Goal: Communication & Community: Answer question/provide support

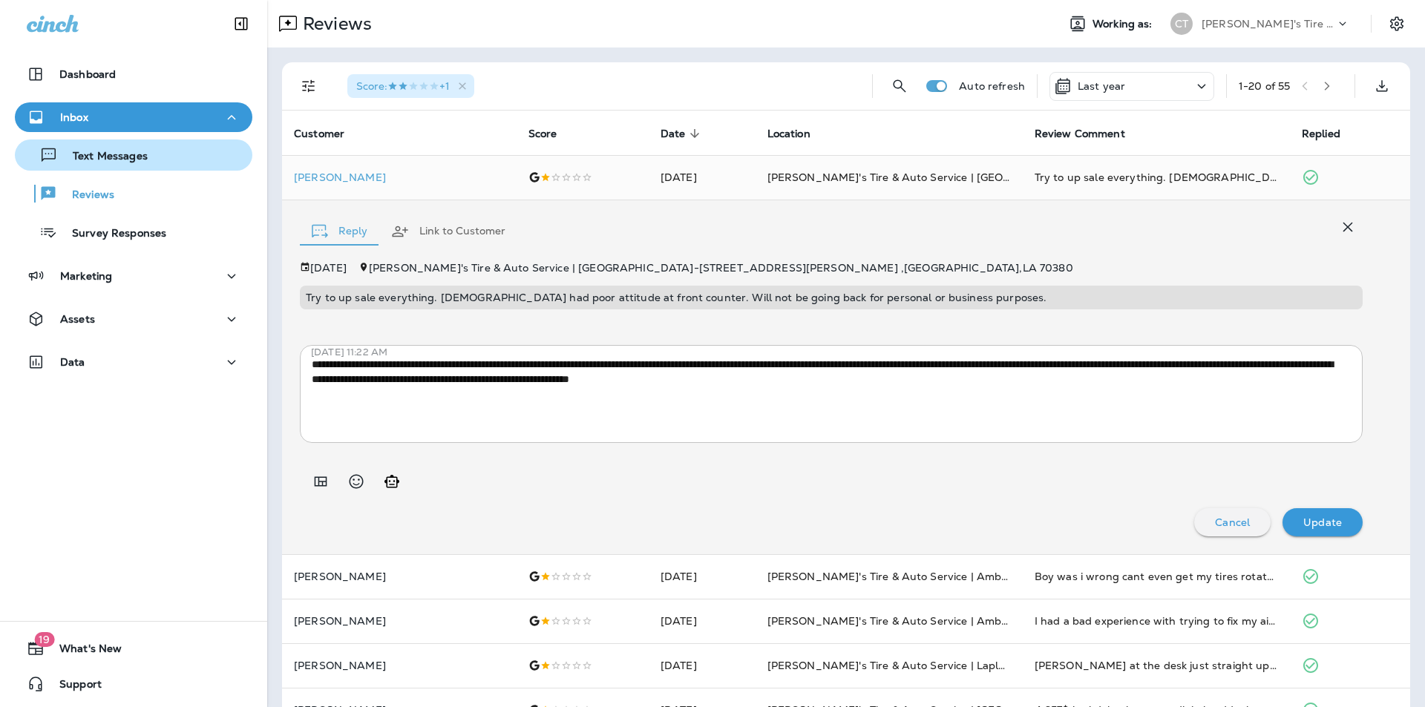
click at [135, 157] on p "Text Messages" at bounding box center [103, 157] width 90 height 14
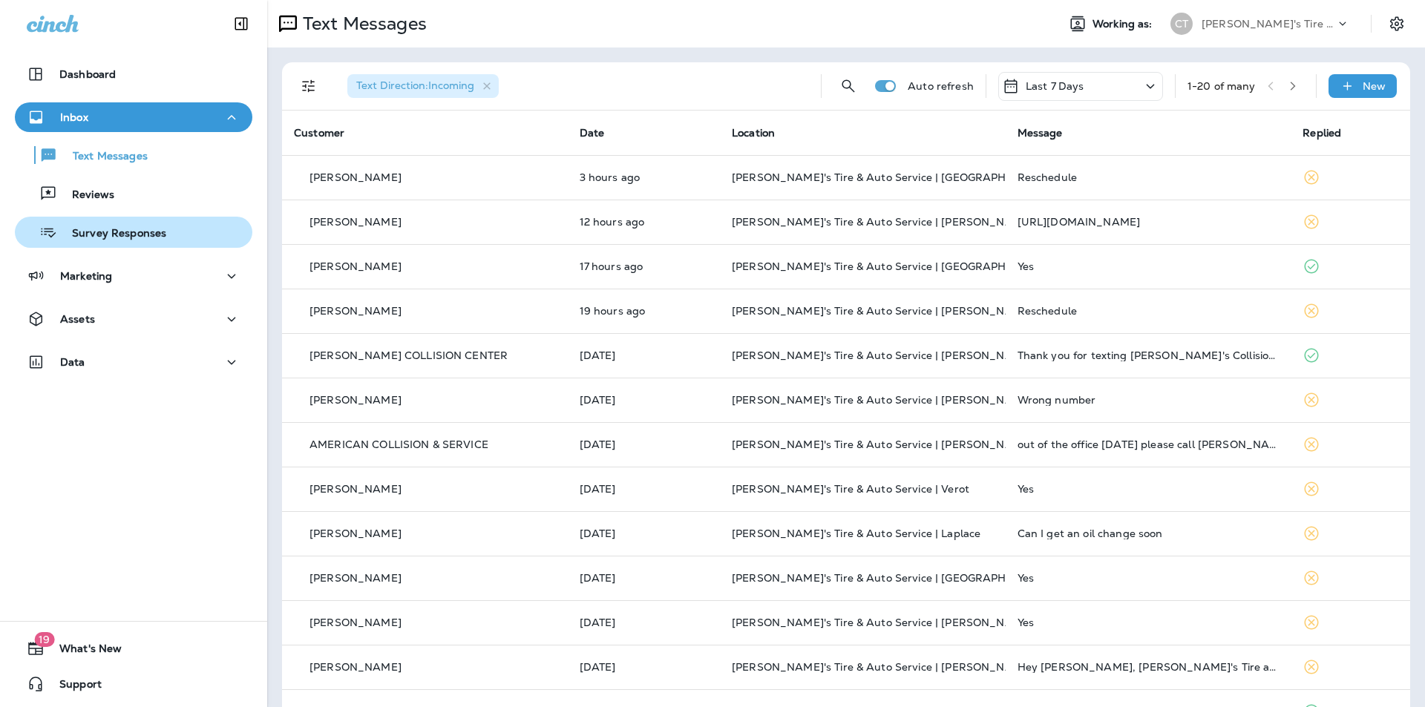
click at [129, 229] on p "Survey Responses" at bounding box center [111, 234] width 109 height 14
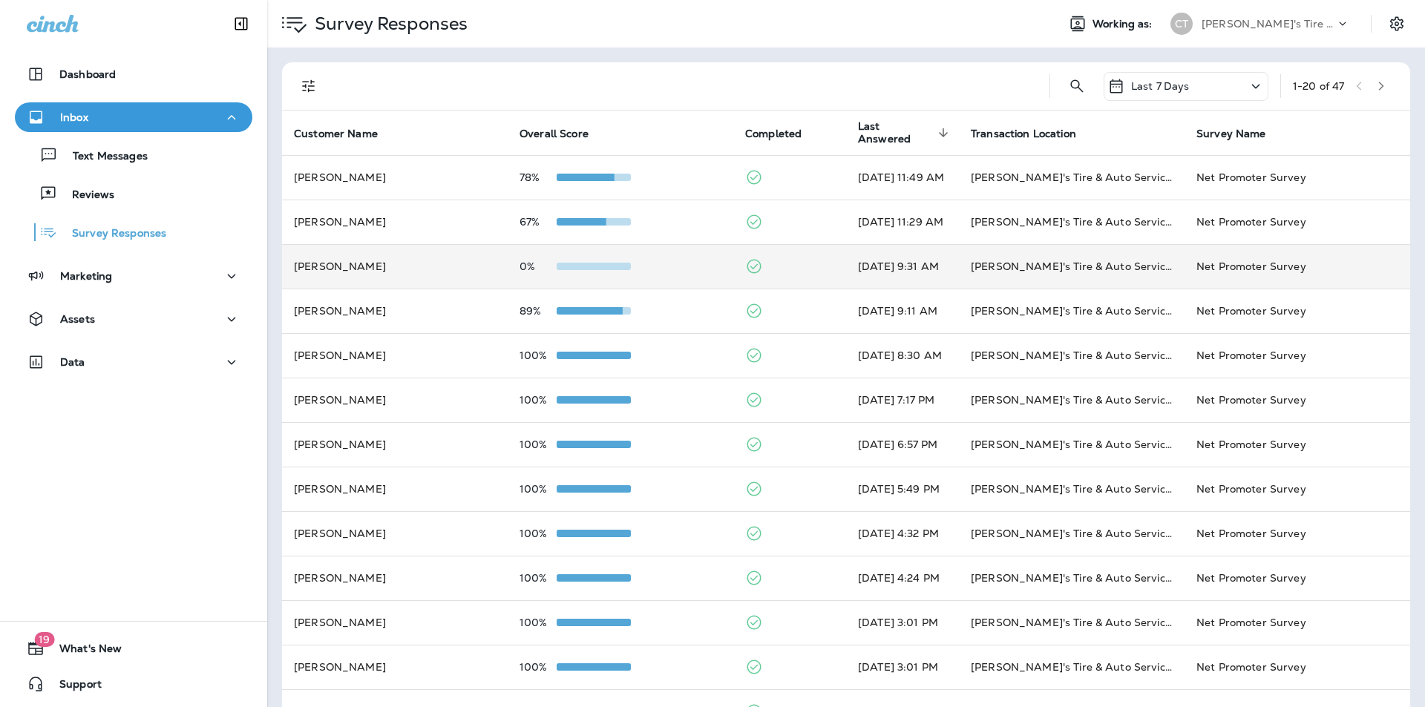
click at [774, 261] on td at bounding box center [789, 266] width 113 height 45
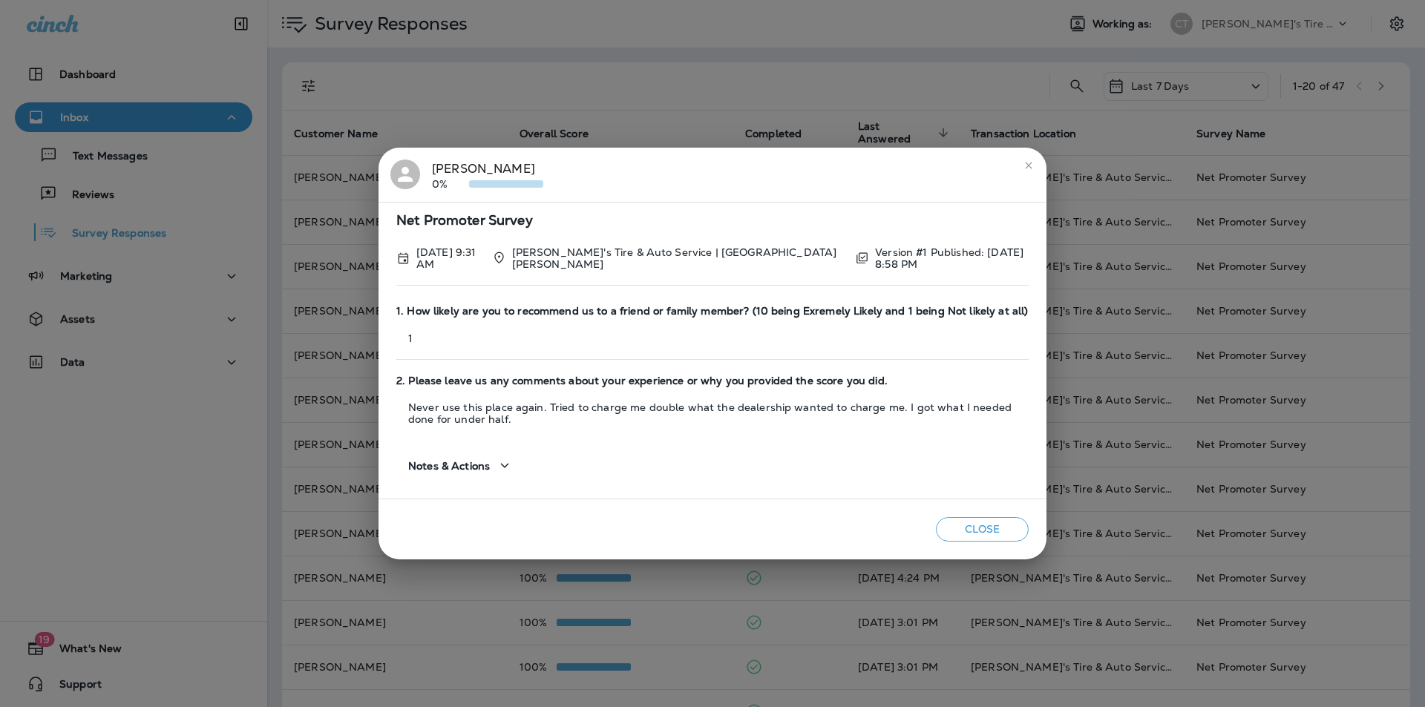
click at [1029, 165] on icon "close" at bounding box center [1029, 166] width 12 height 12
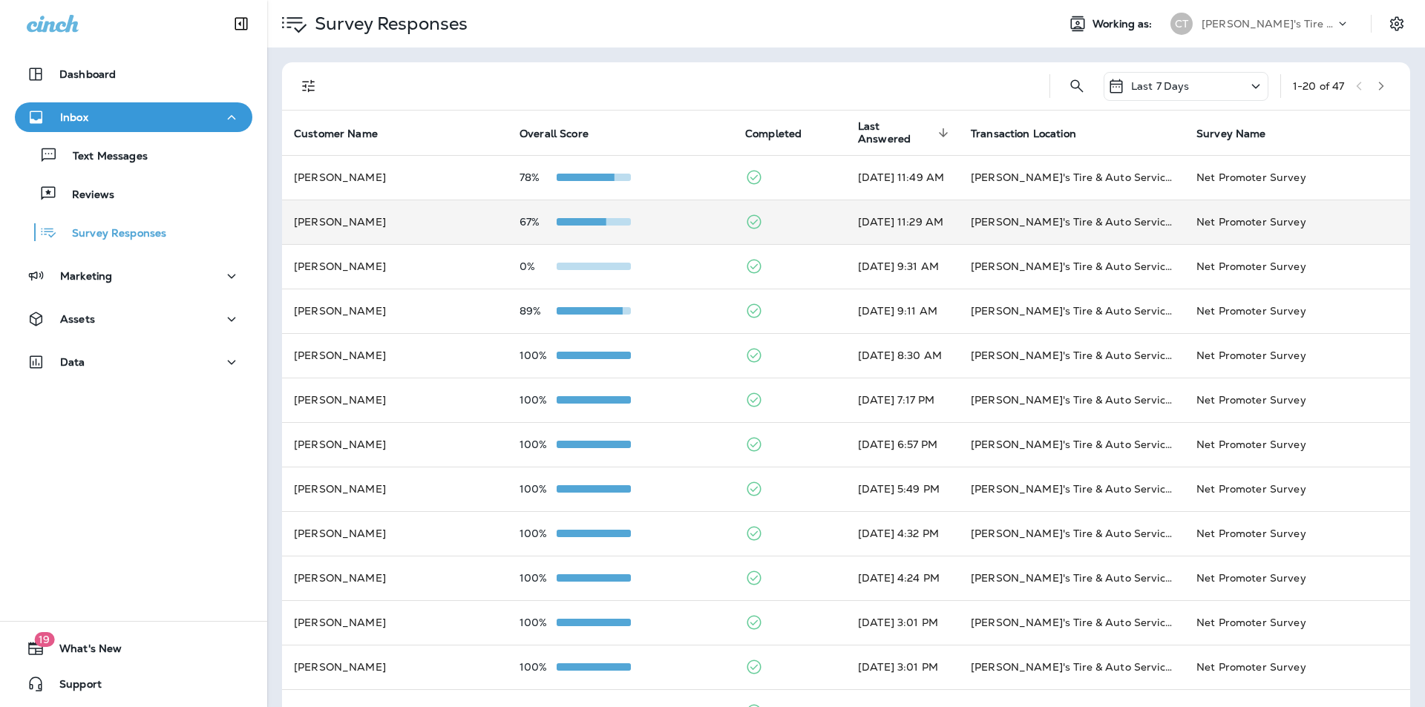
click at [791, 217] on td at bounding box center [789, 222] width 113 height 45
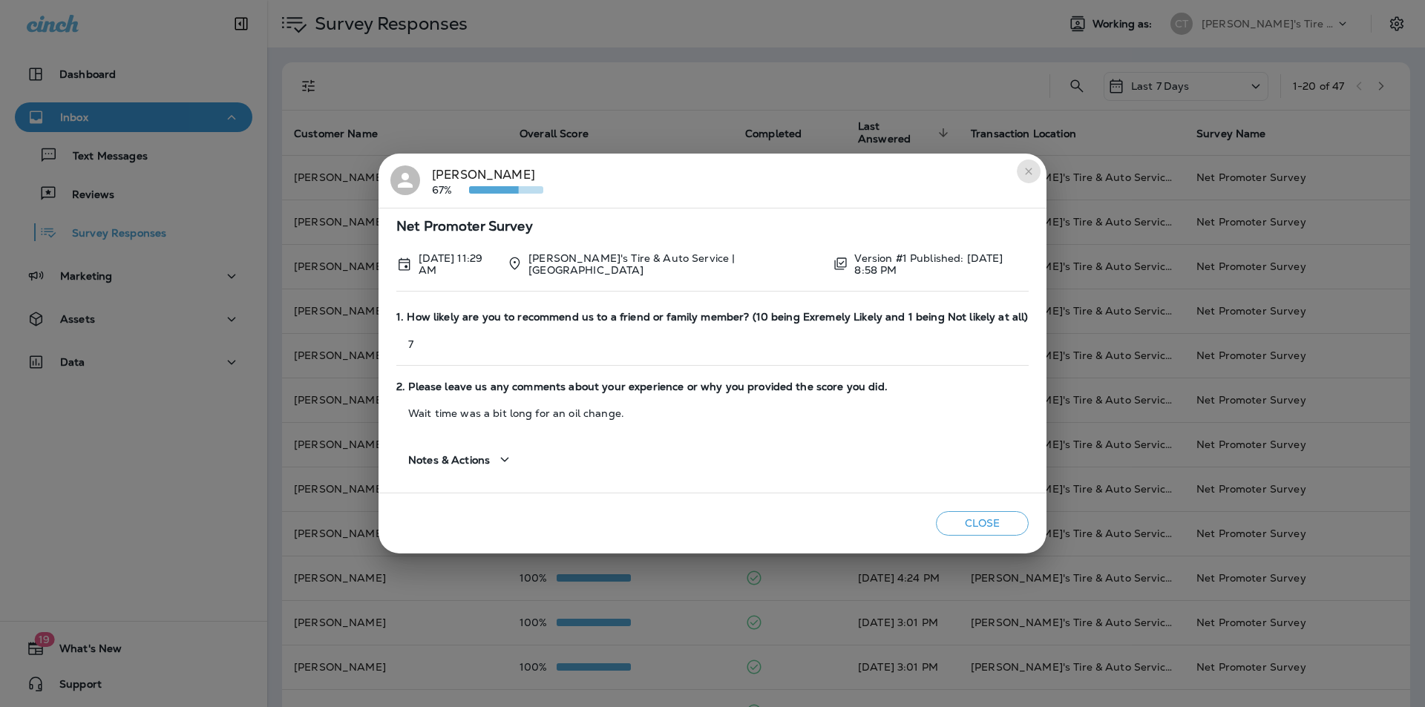
click at [1026, 171] on icon "close" at bounding box center [1029, 171] width 12 height 12
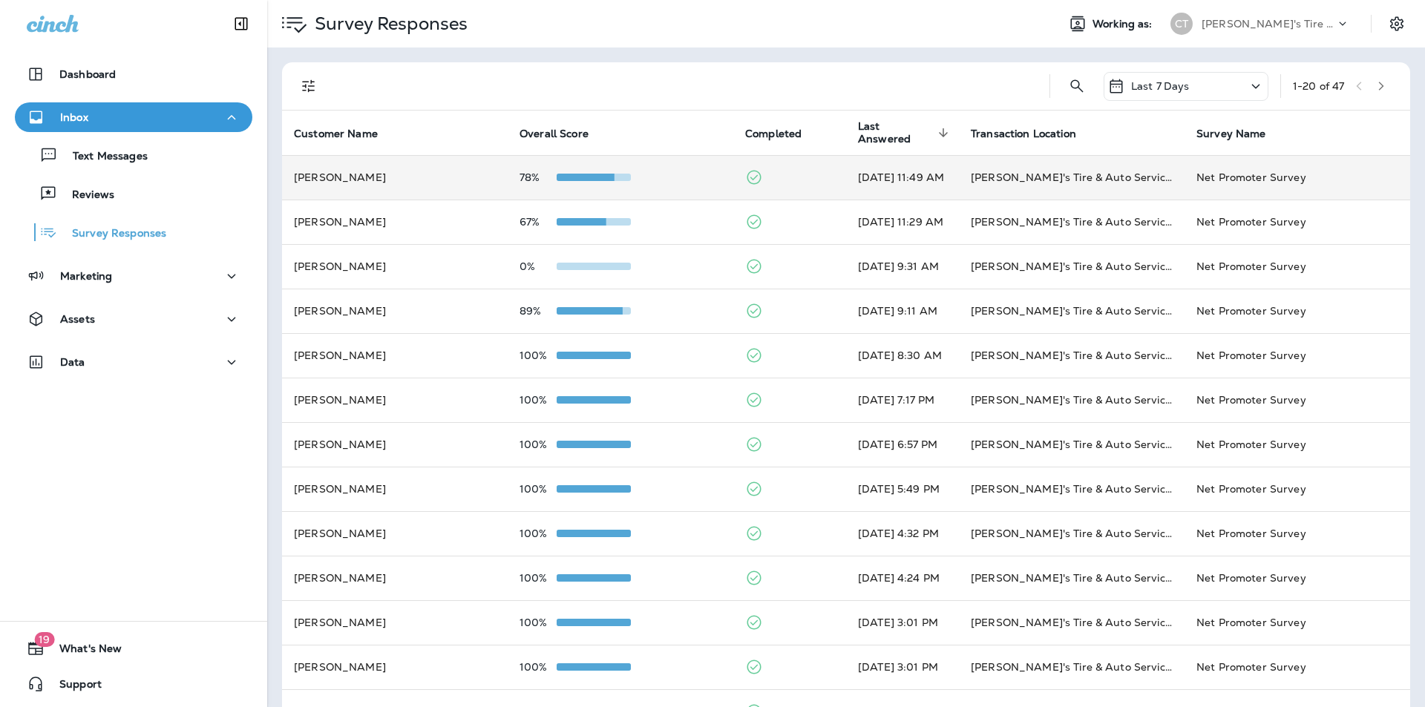
click at [793, 172] on td at bounding box center [789, 177] width 113 height 45
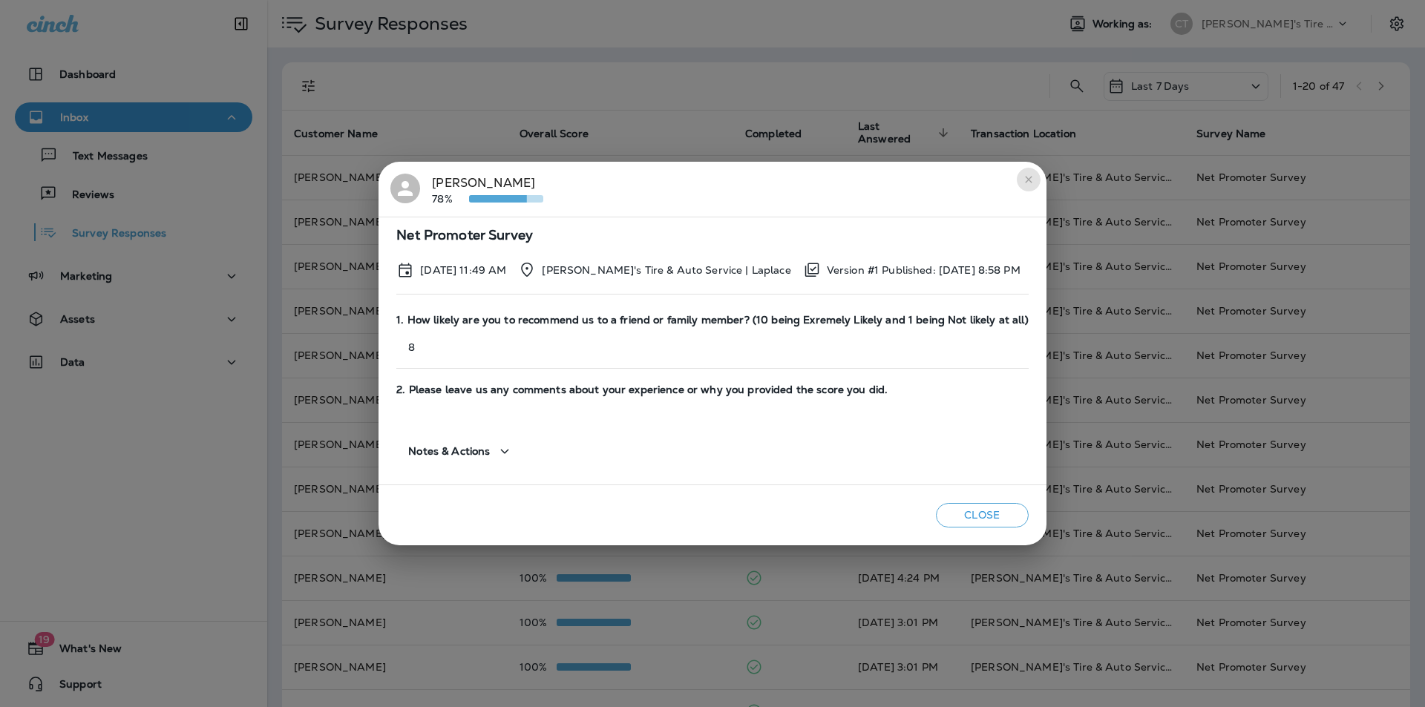
click at [1025, 178] on icon "close" at bounding box center [1028, 179] width 7 height 7
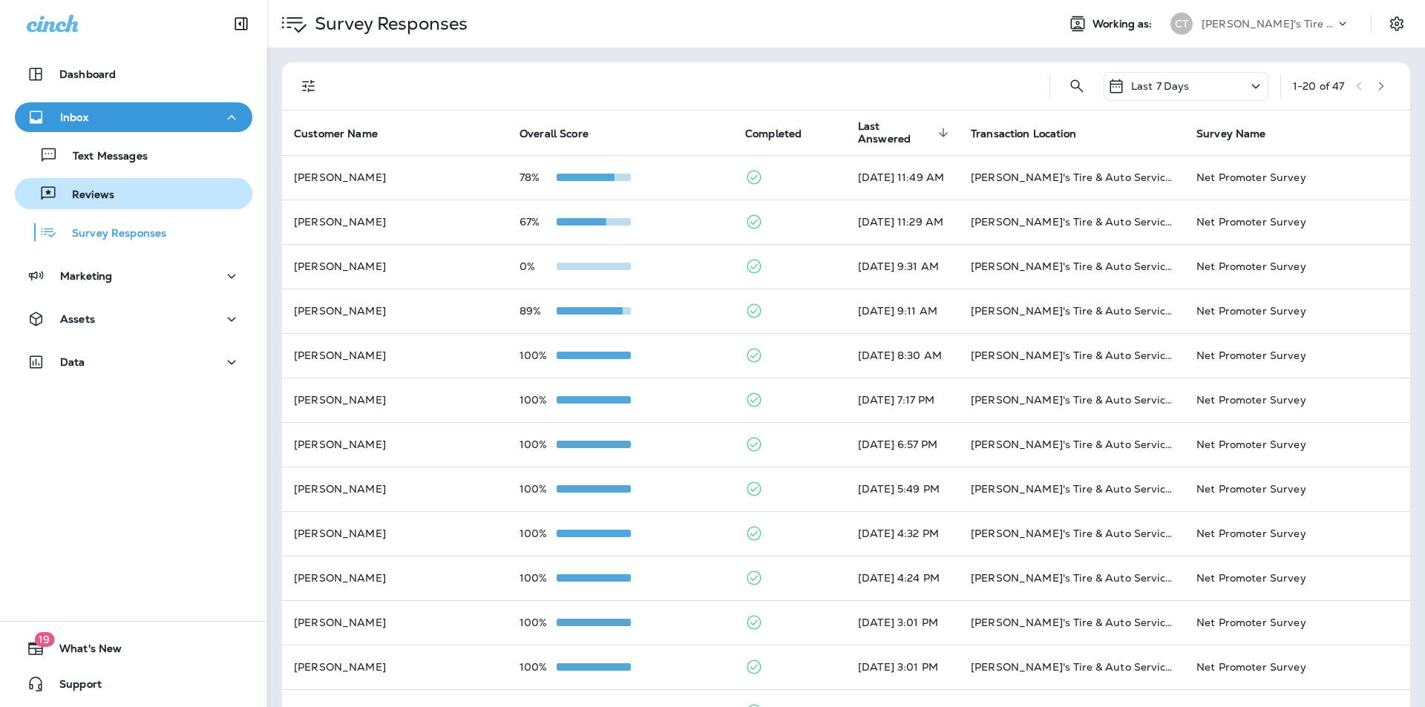
click at [90, 196] on p "Reviews" at bounding box center [85, 195] width 57 height 14
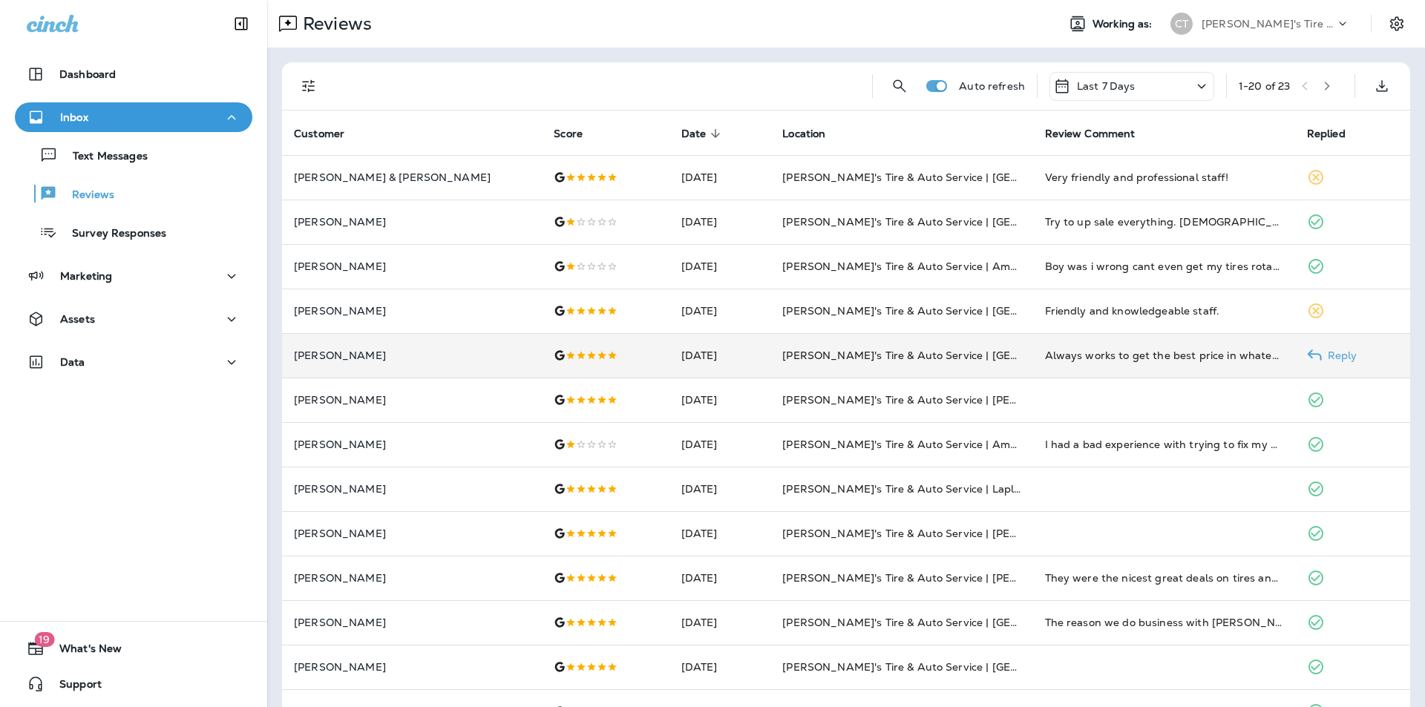
click at [1325, 352] on p "Reply" at bounding box center [1340, 355] width 36 height 12
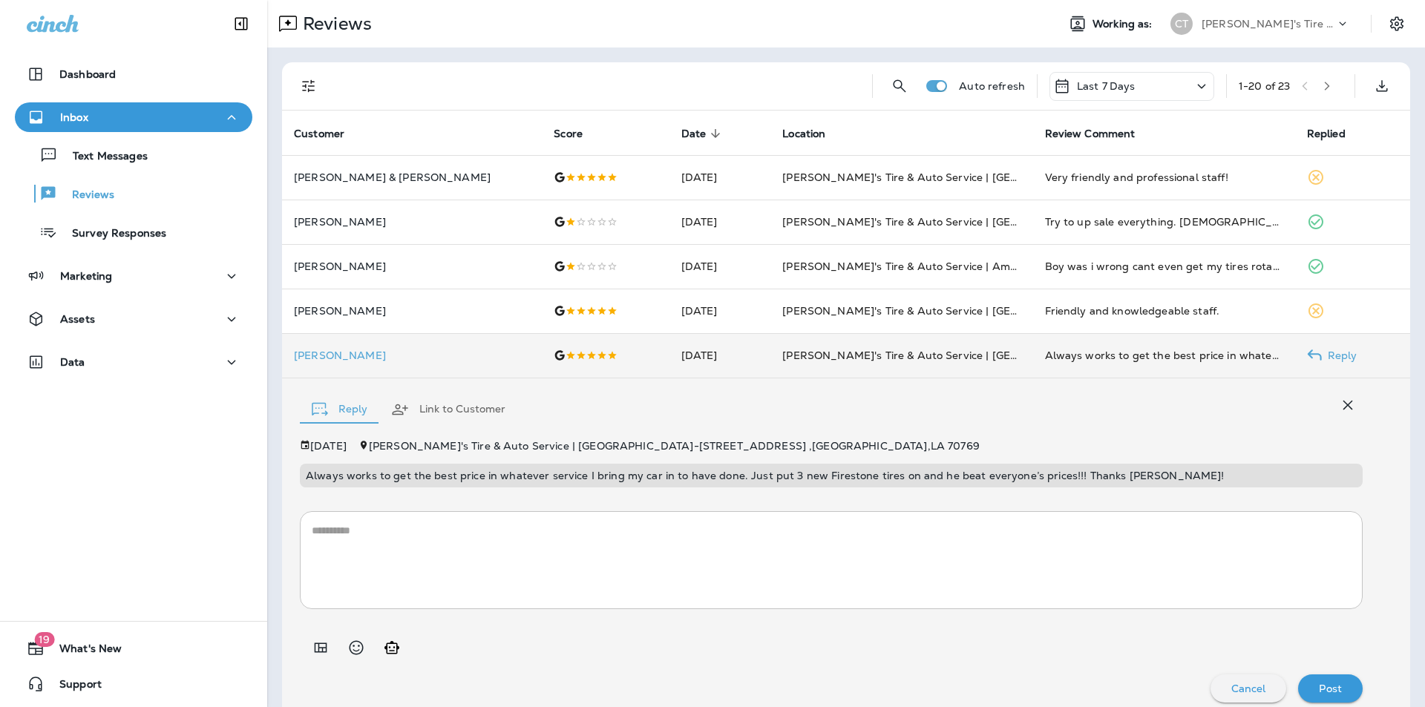
scroll to position [13, 0]
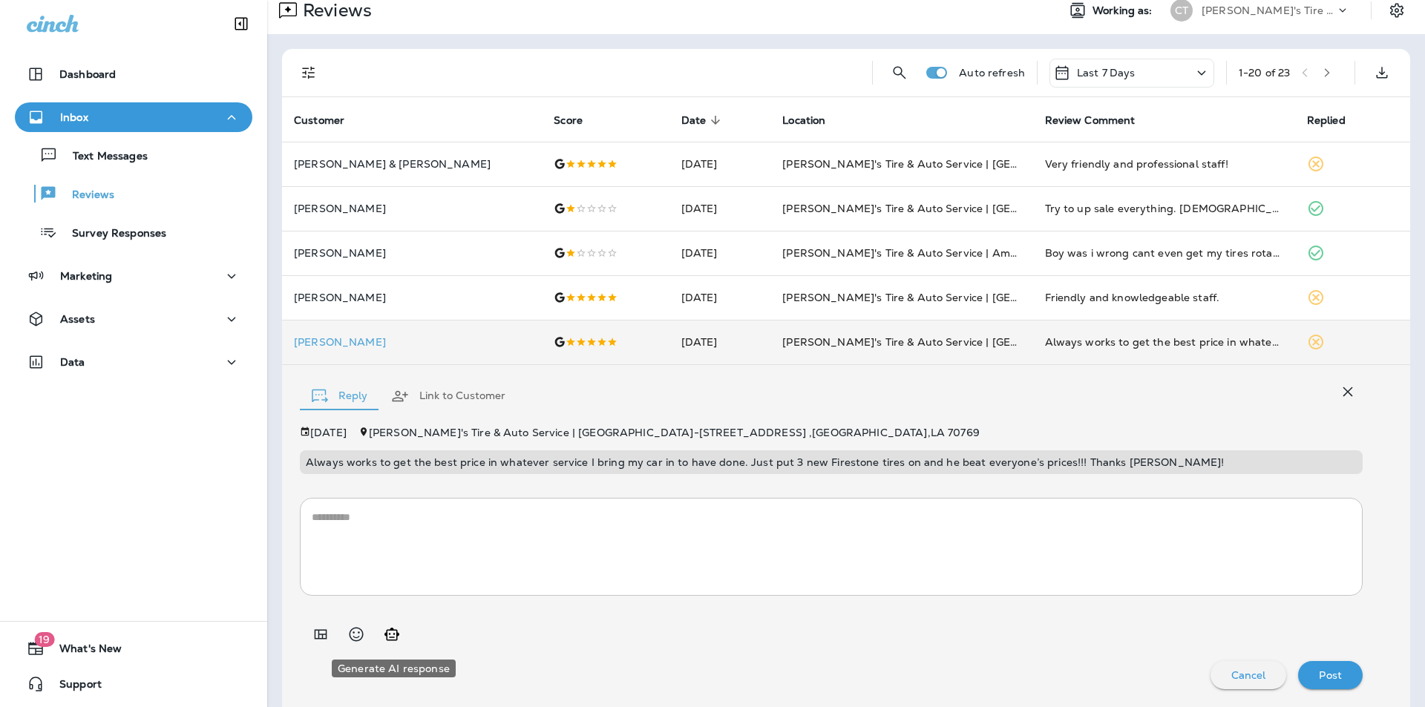
click at [394, 633] on icon "Generate AI response" at bounding box center [391, 634] width 15 height 13
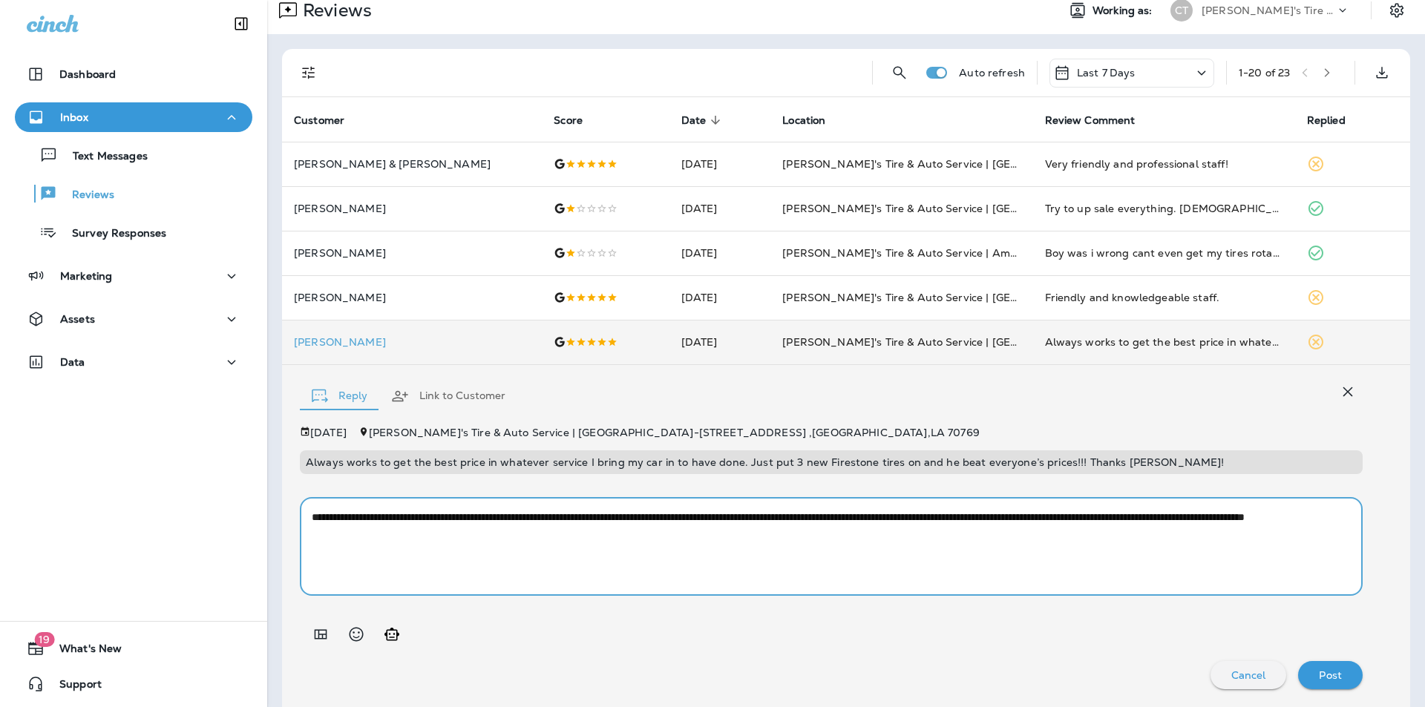
drag, startPoint x: 832, startPoint y: 516, endPoint x: 820, endPoint y: 519, distance: 12.2
click at [820, 519] on textarea "**********" at bounding box center [826, 547] width 1028 height 74
type textarea "**********"
click at [1319, 674] on p "Post" at bounding box center [1330, 675] width 23 height 12
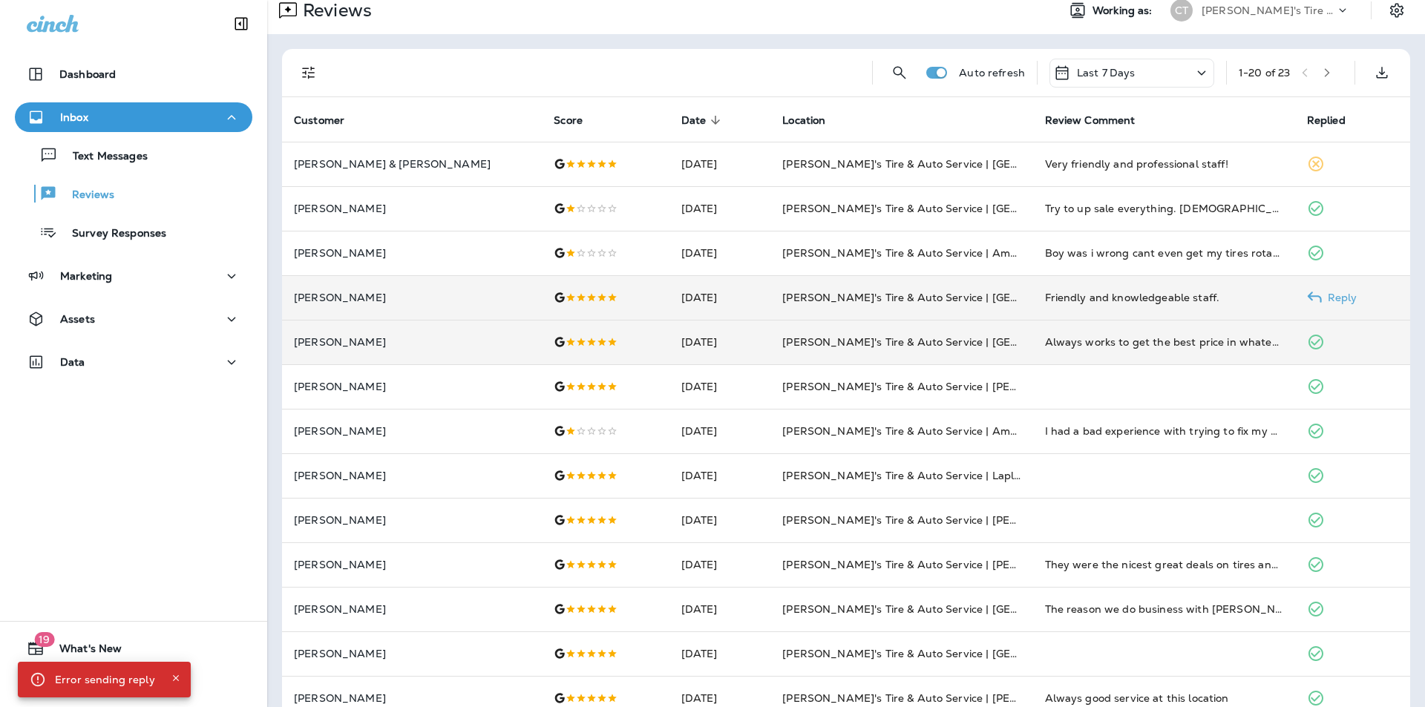
click at [1322, 295] on p "Reply" at bounding box center [1340, 298] width 36 height 12
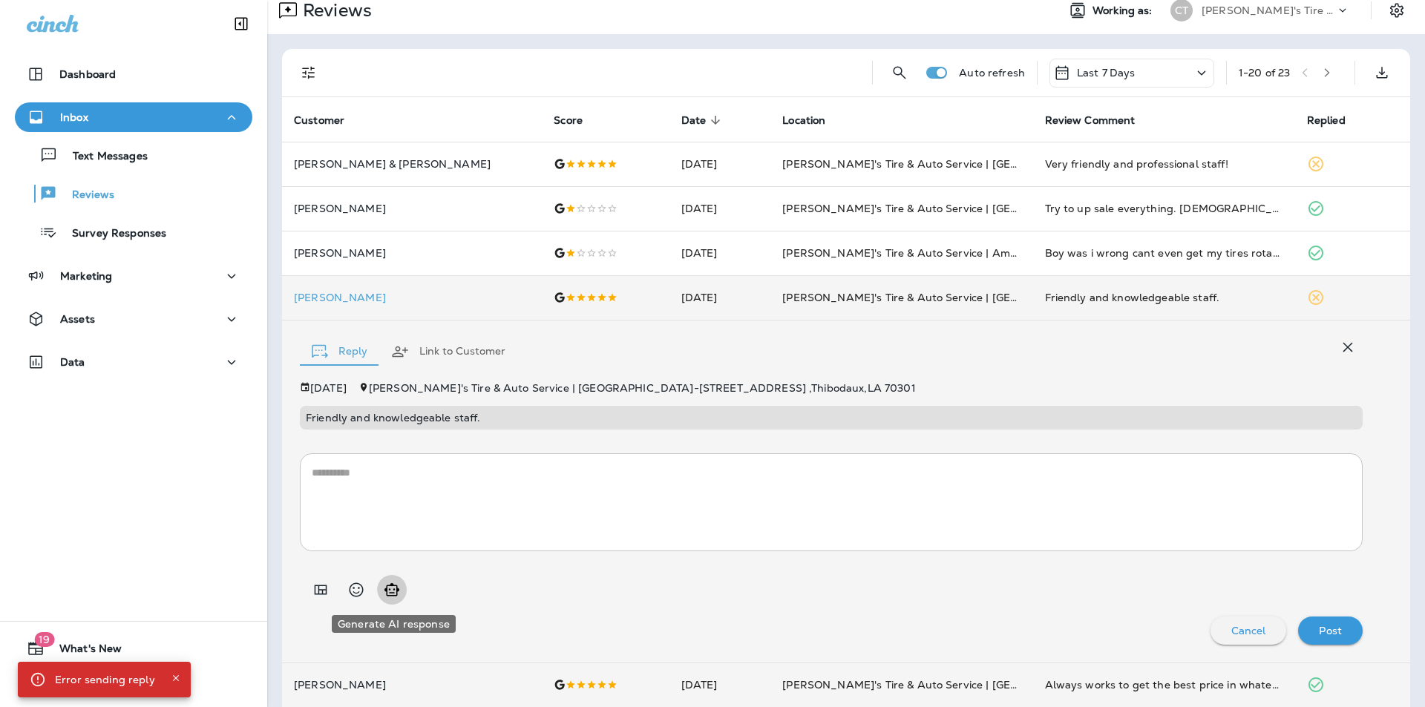
click at [392, 594] on icon "Generate AI response" at bounding box center [392, 590] width 18 height 18
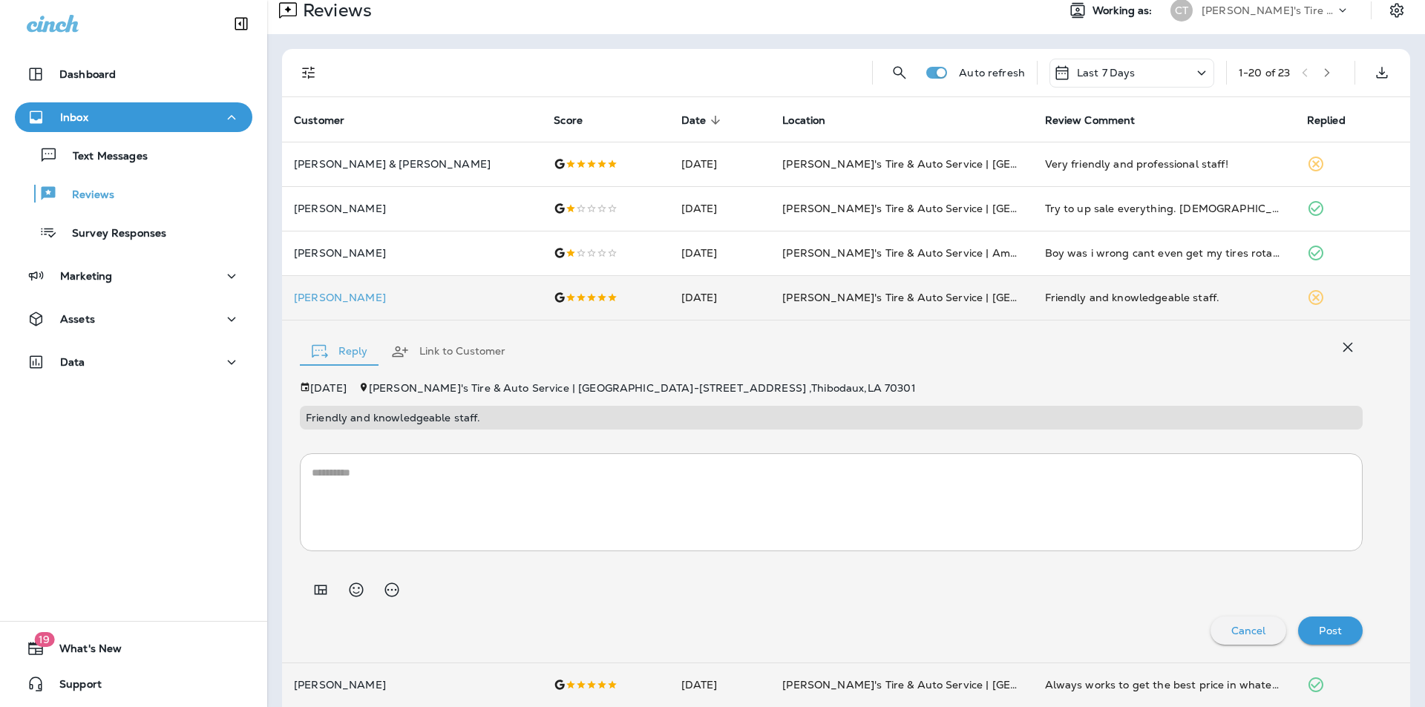
type textarea "**********"
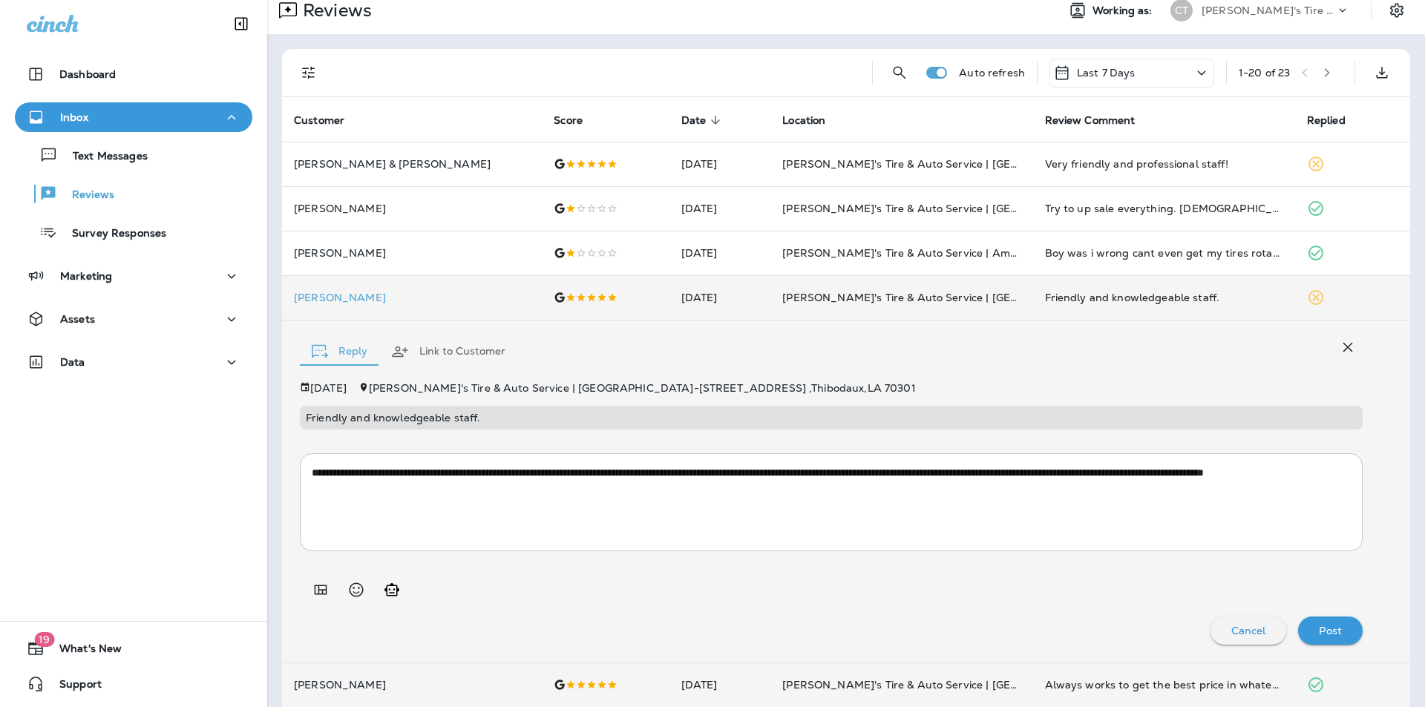
click at [1319, 626] on p "Post" at bounding box center [1330, 631] width 23 height 12
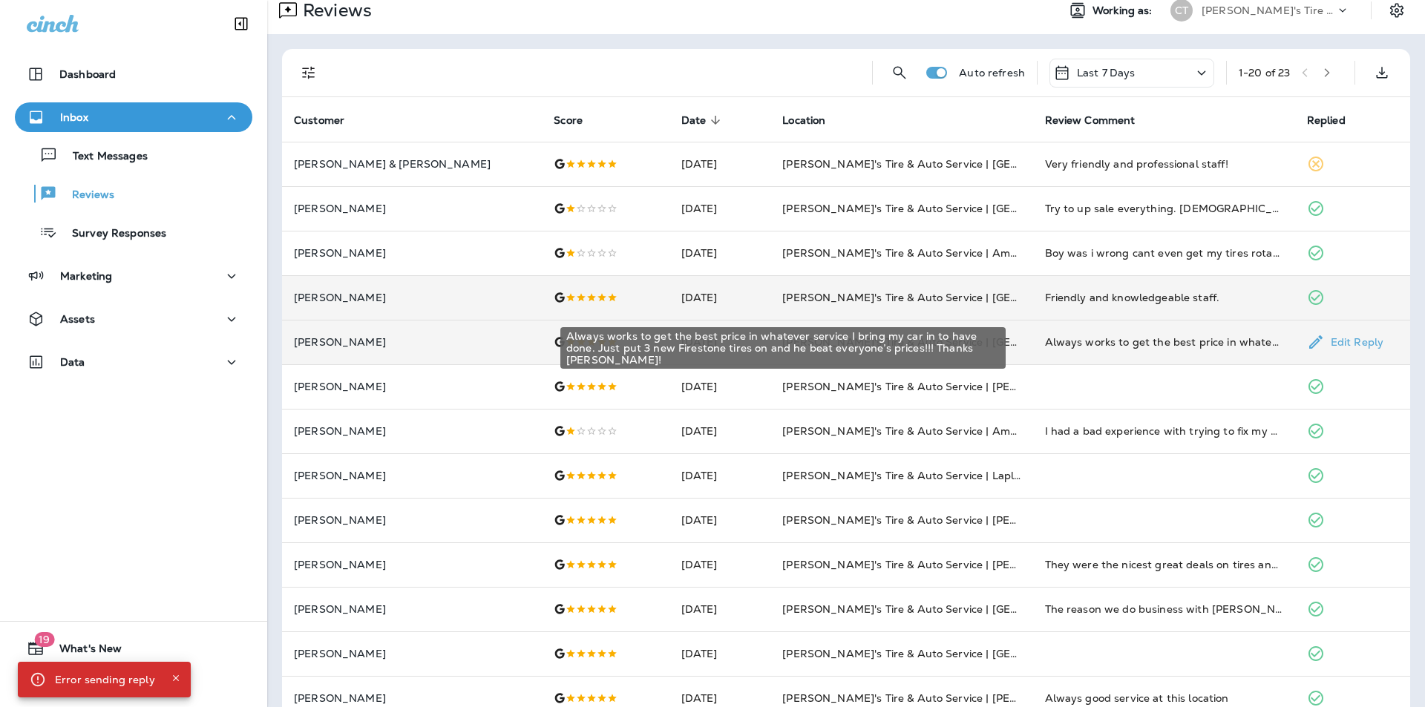
click at [1181, 341] on div "Always works to get the best price in whatever service I bring my car in to hav…" at bounding box center [1164, 342] width 238 height 15
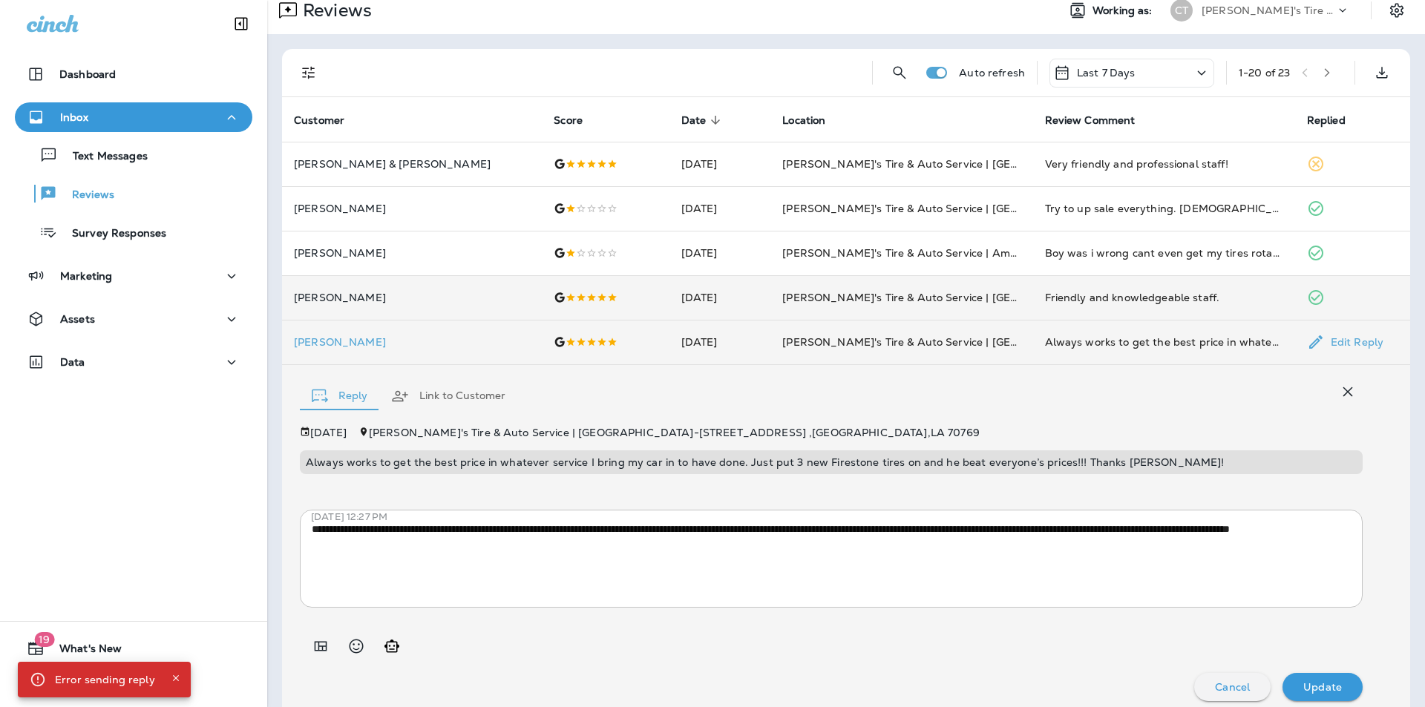
scroll to position [25, 0]
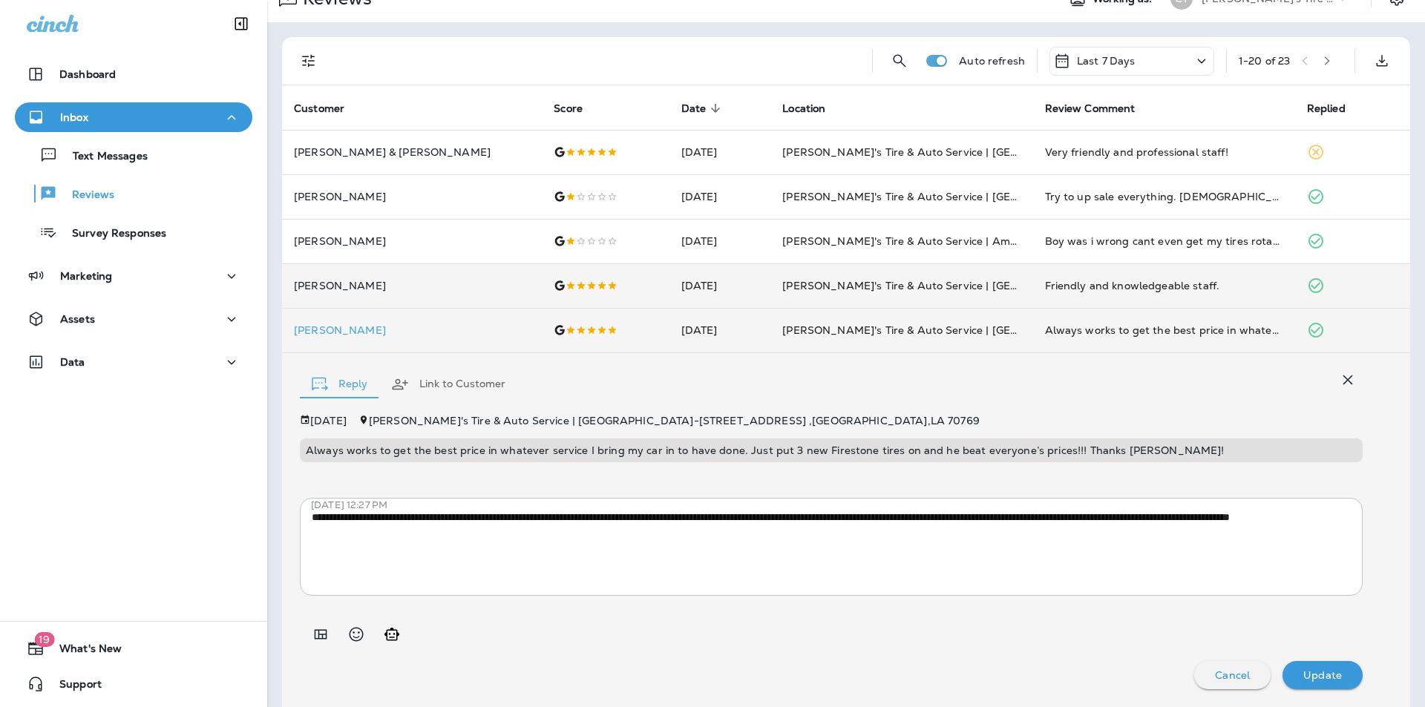
click at [1343, 376] on icon "button" at bounding box center [1348, 380] width 10 height 10
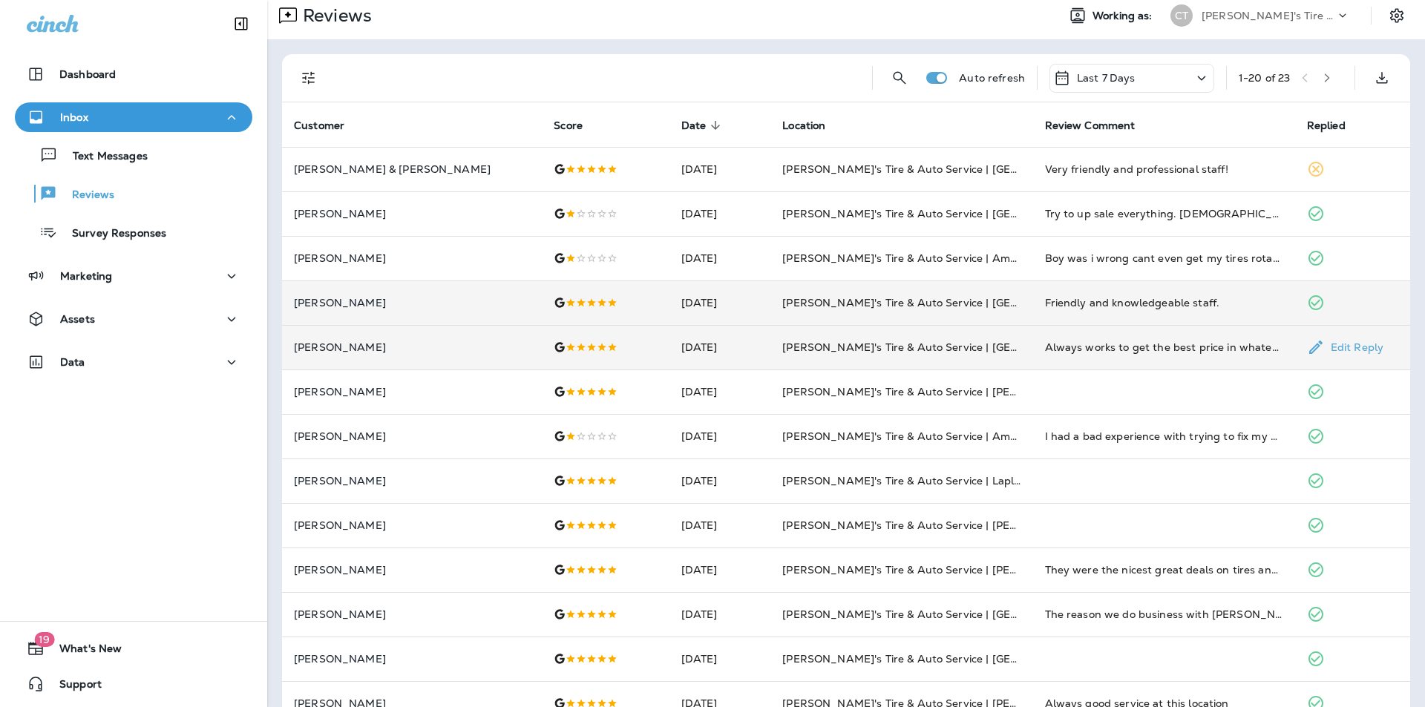
scroll to position [0, 0]
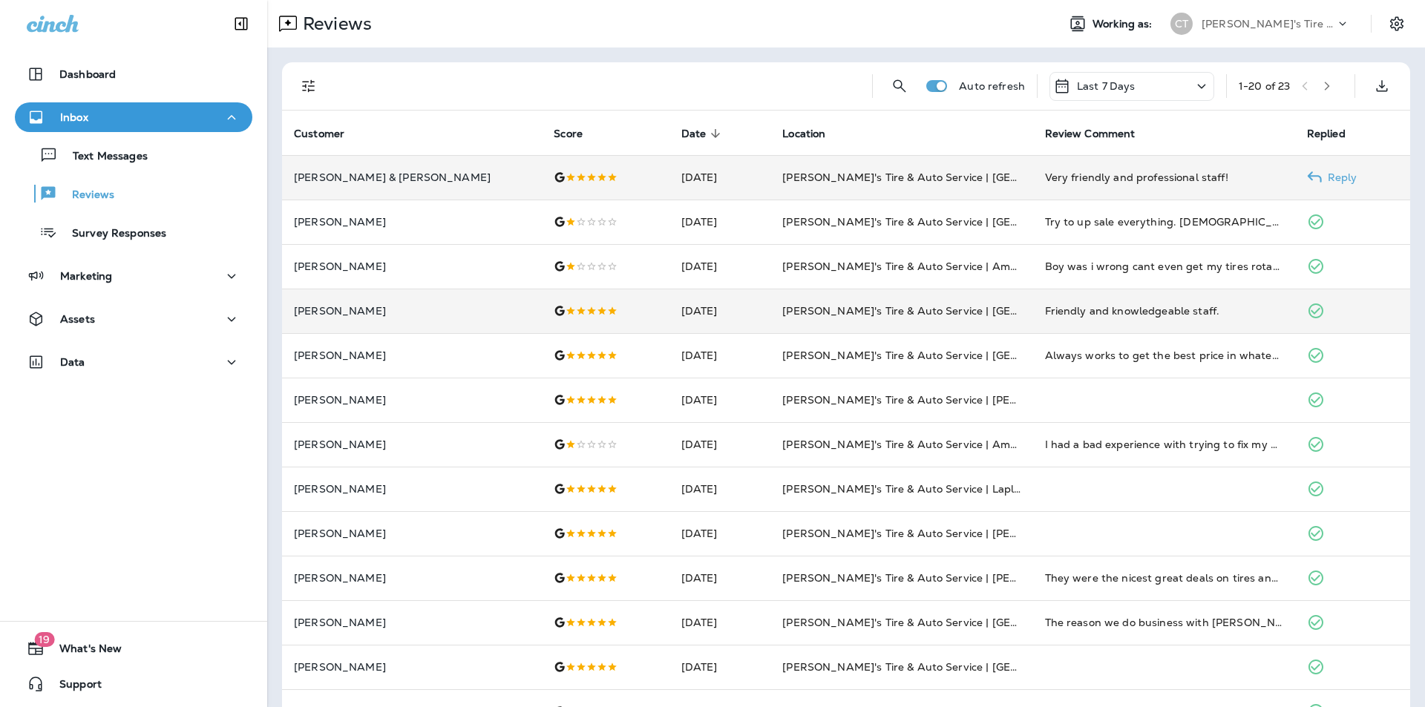
click at [1329, 177] on p "Reply" at bounding box center [1340, 177] width 36 height 12
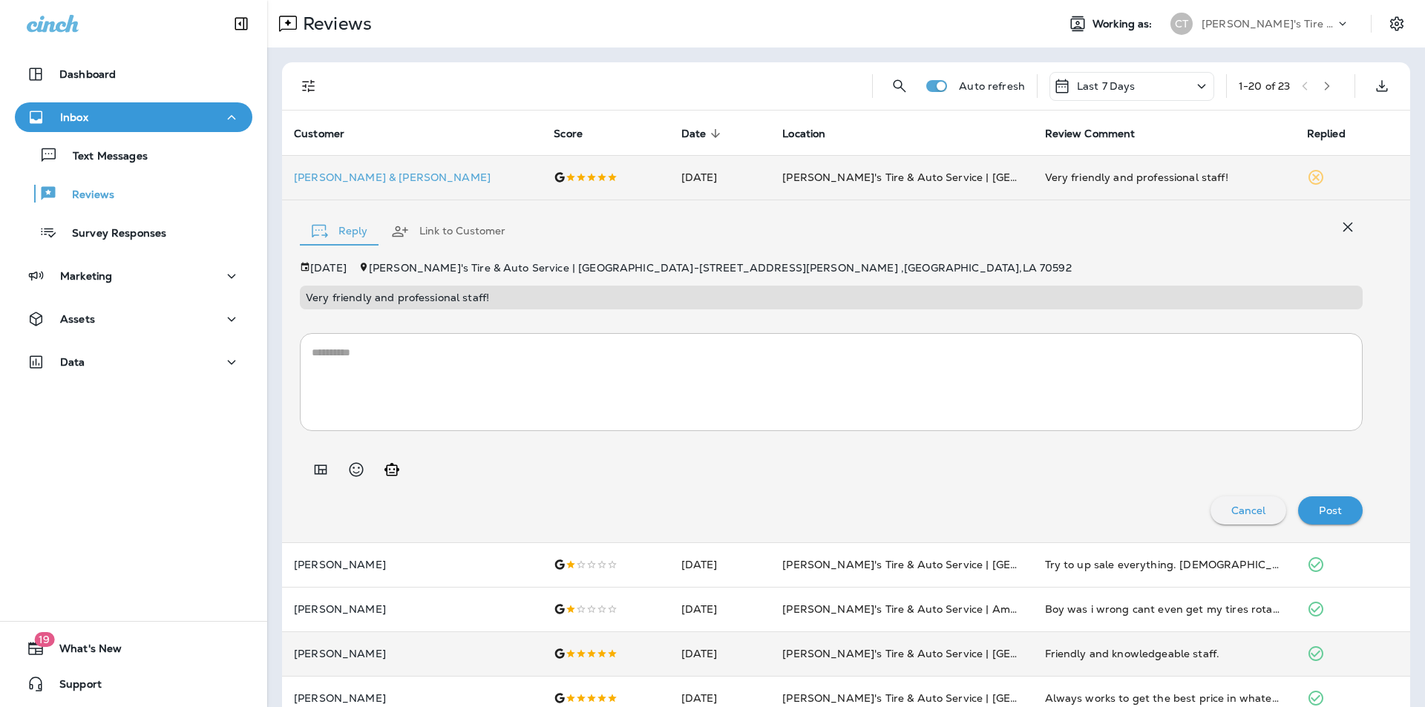
click at [394, 468] on icon "Generate AI response" at bounding box center [391, 469] width 15 height 13
type textarea "**********"
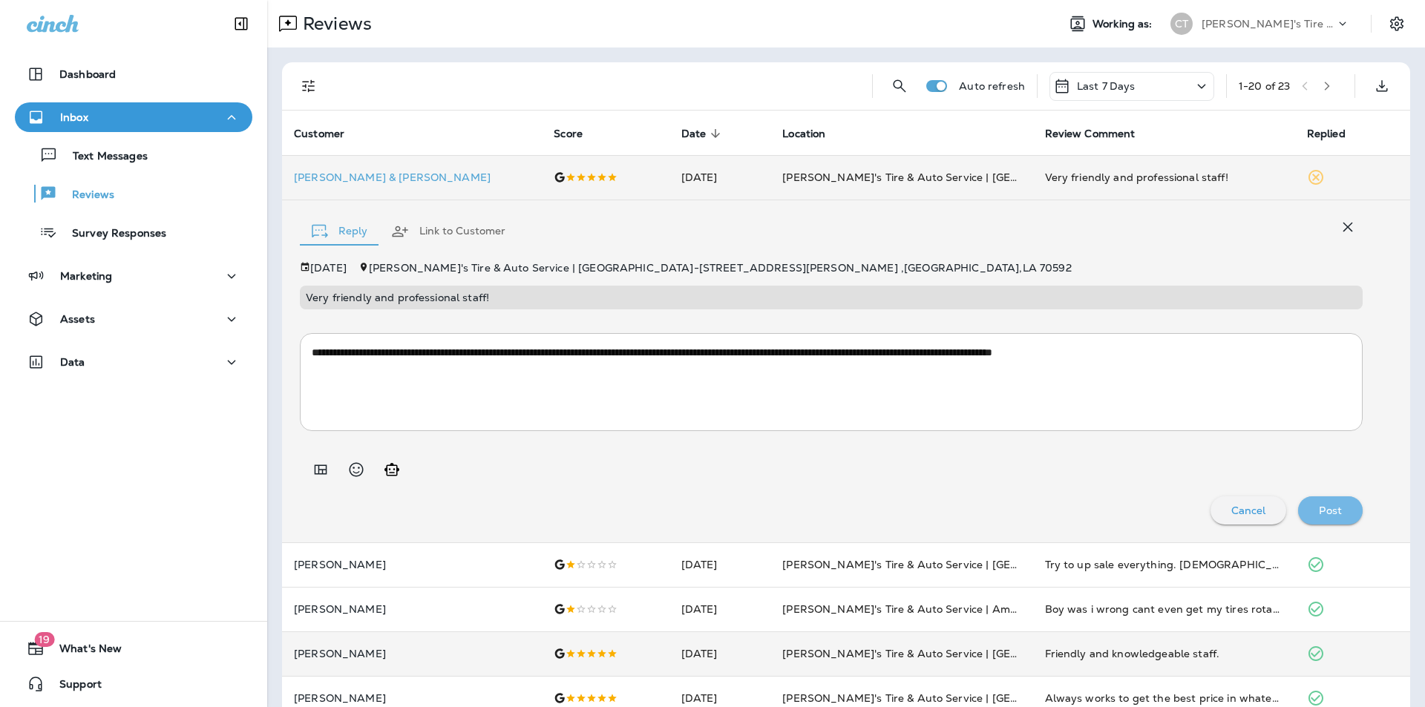
click at [1324, 508] on p "Post" at bounding box center [1330, 511] width 23 height 12
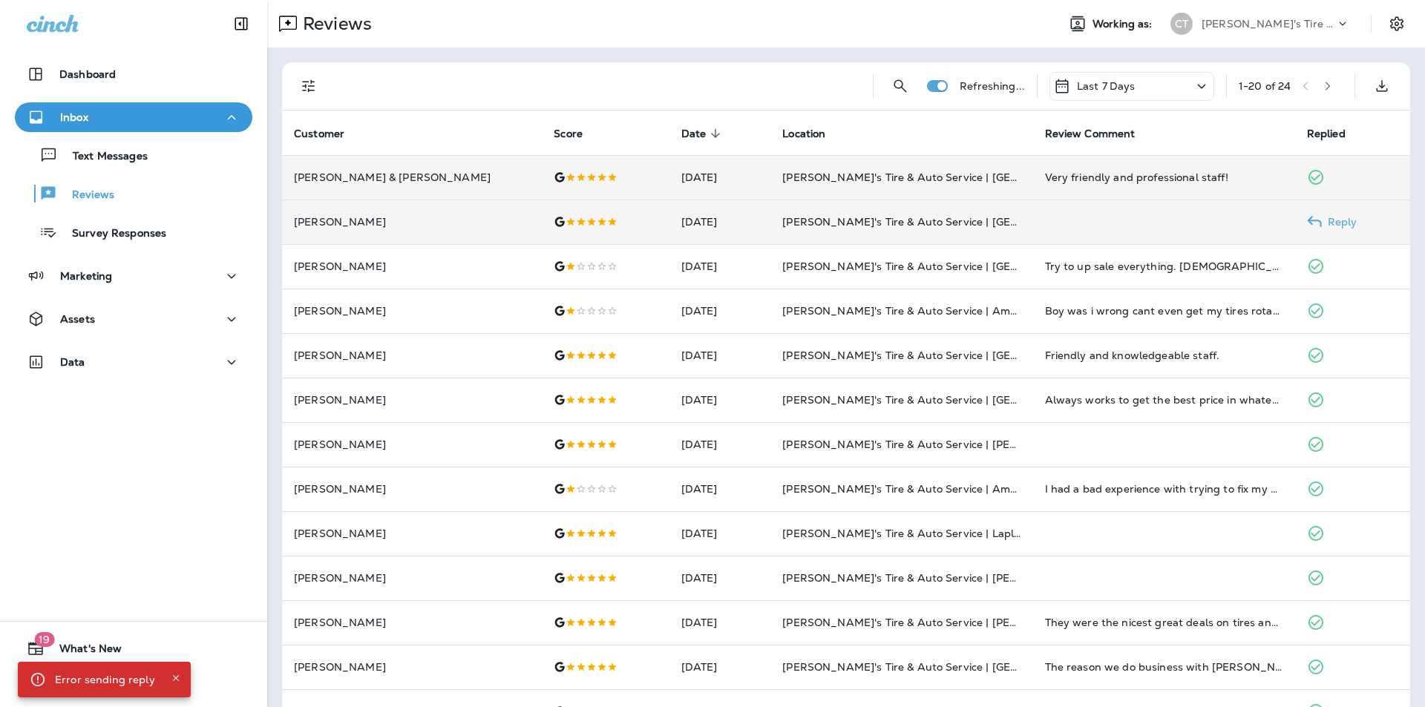
click at [1327, 223] on p "Reply" at bounding box center [1340, 222] width 36 height 12
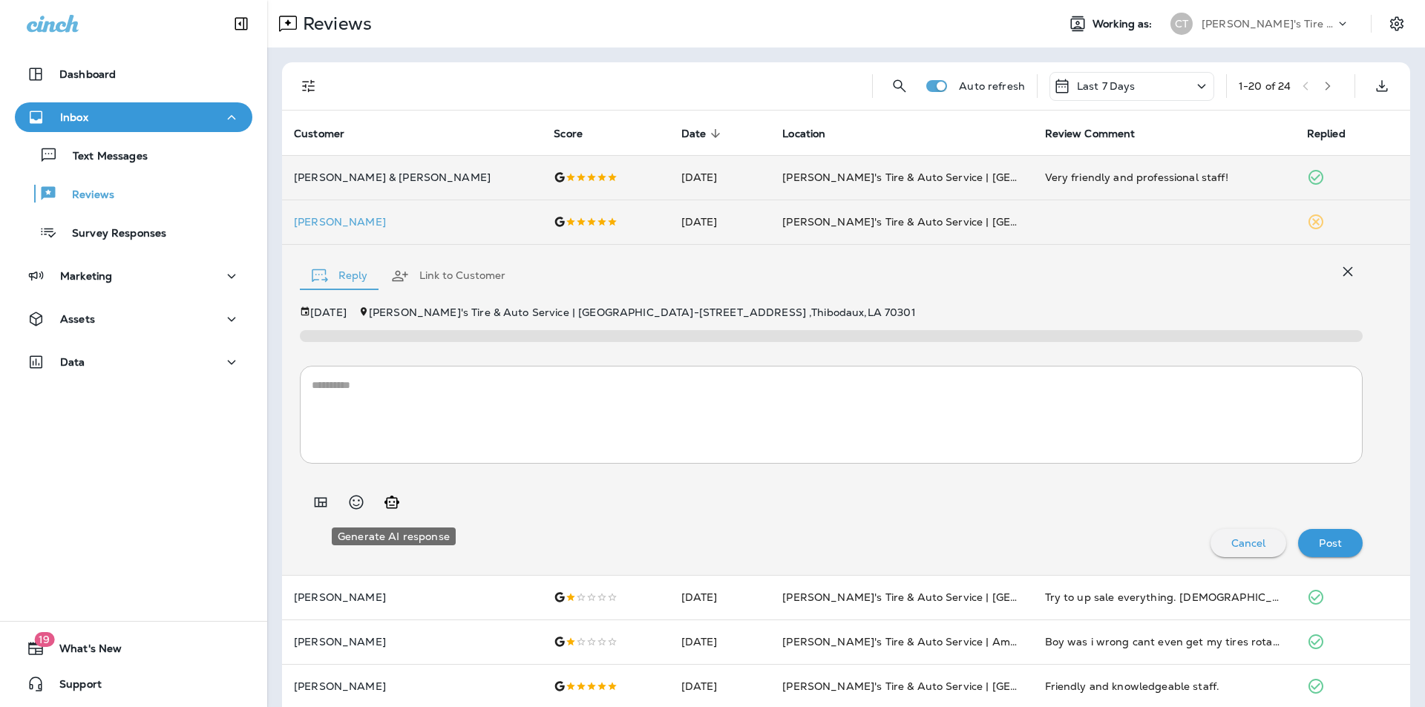
click at [395, 505] on icon "Generate AI response" at bounding box center [392, 502] width 18 height 18
type textarea "**********"
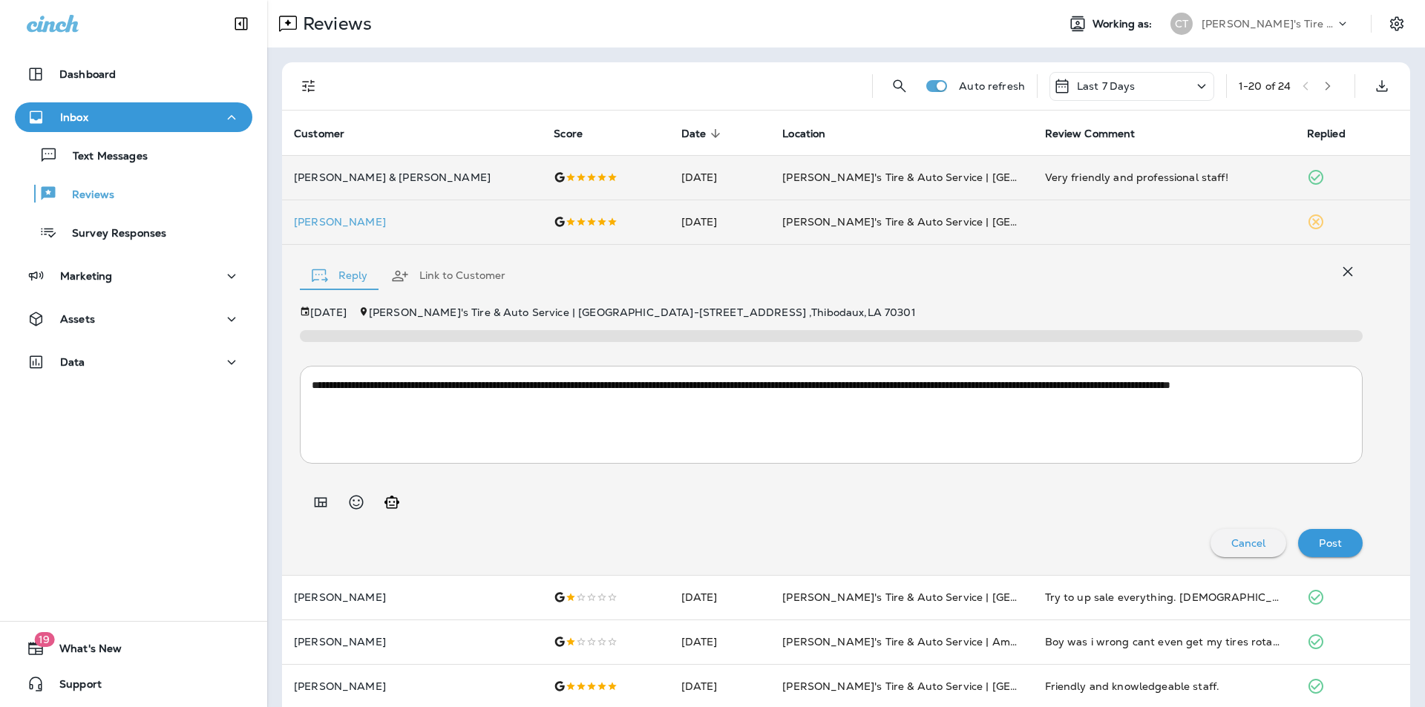
click at [1322, 542] on p "Post" at bounding box center [1330, 543] width 23 height 12
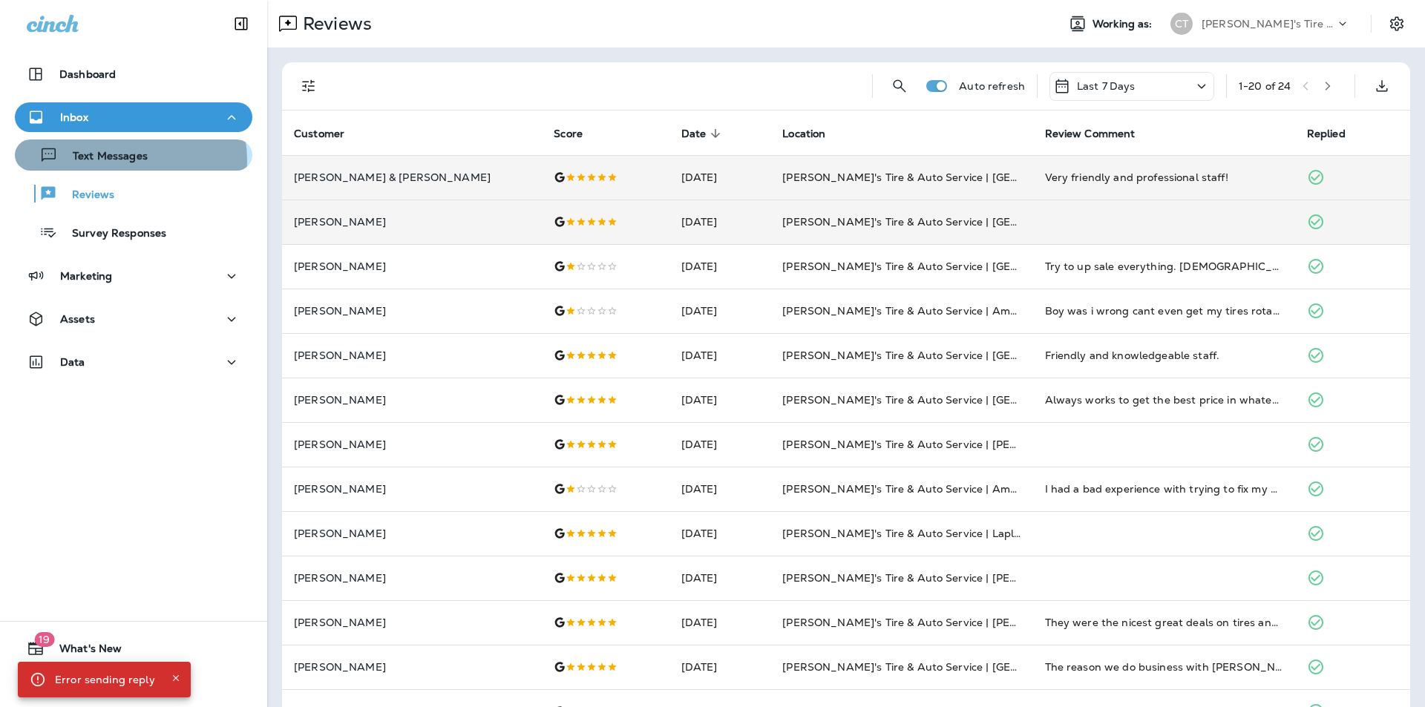
click at [121, 160] on p "Text Messages" at bounding box center [103, 157] width 90 height 14
